Goal: Task Accomplishment & Management: Manage account settings

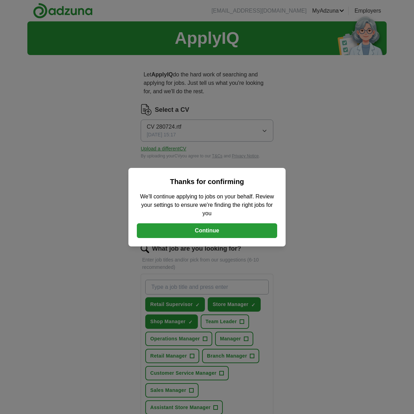
click at [212, 235] on button "Continue" at bounding box center [207, 230] width 140 height 15
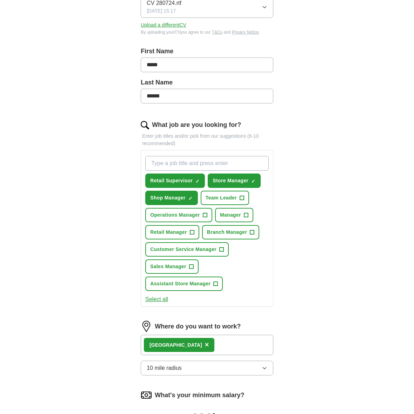
scroll to position [127, 0]
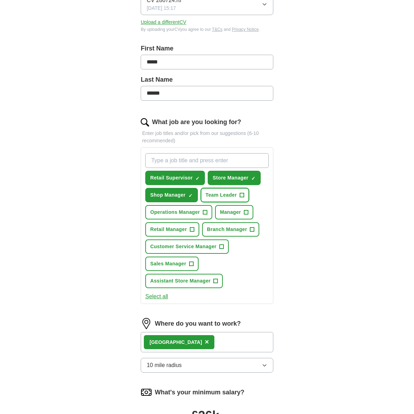
click at [216, 193] on span "Team Leader" at bounding box center [221, 195] width 31 height 7
click at [226, 212] on span "Manager" at bounding box center [230, 212] width 21 height 7
click at [224, 233] on button "Branch Manager +" at bounding box center [231, 229] width 58 height 14
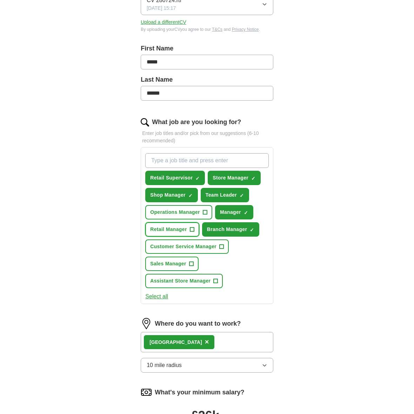
click at [168, 229] on span "Retail Manager" at bounding box center [168, 229] width 37 height 7
click at [170, 244] on span "Customer Service Manager" at bounding box center [183, 246] width 66 height 7
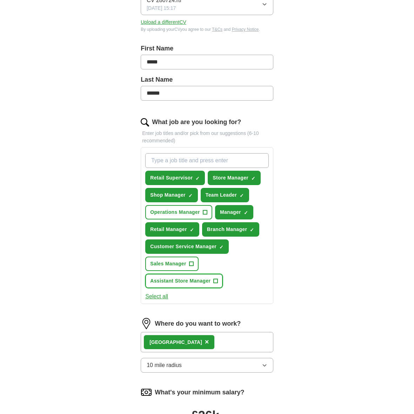
click at [173, 278] on span "Assistant Store Manager" at bounding box center [180, 280] width 60 height 7
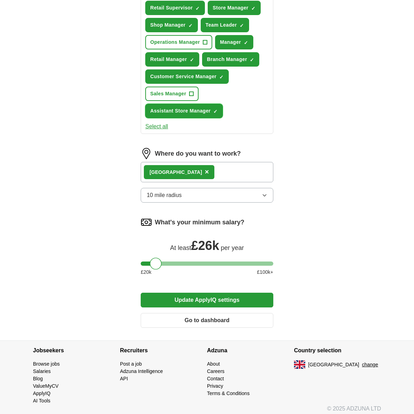
scroll to position [299, 0]
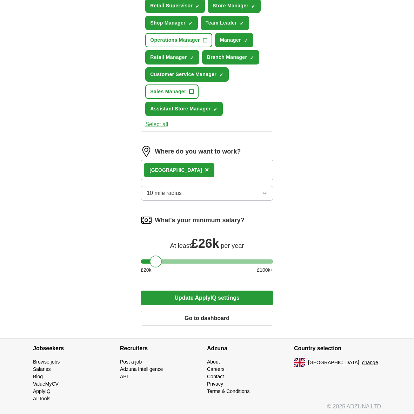
click at [180, 294] on button "Update ApplyIQ settings" at bounding box center [207, 298] width 133 height 15
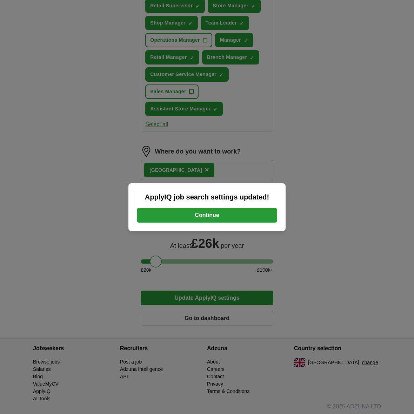
click at [189, 213] on button "Continue" at bounding box center [207, 215] width 140 height 15
